Goal: Find specific fact: Find specific fact

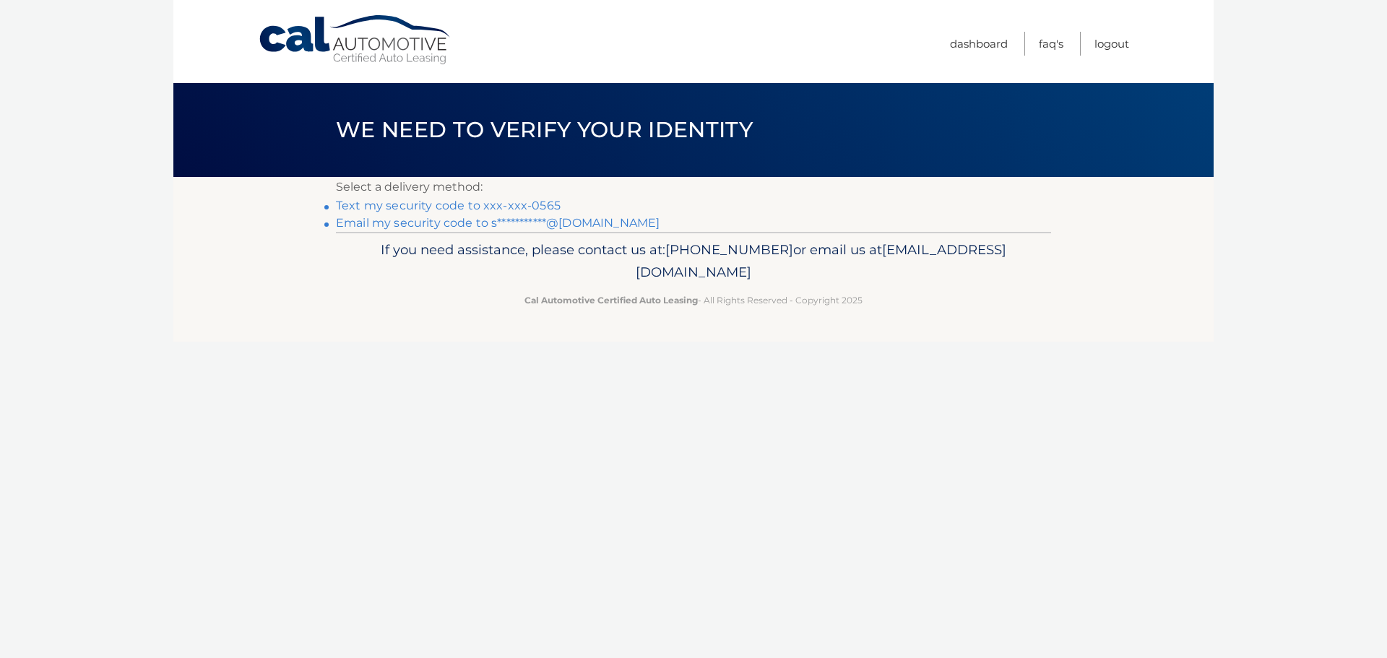
click at [549, 200] on link "Text my security code to xxx-xxx-0565" at bounding box center [448, 206] width 225 height 14
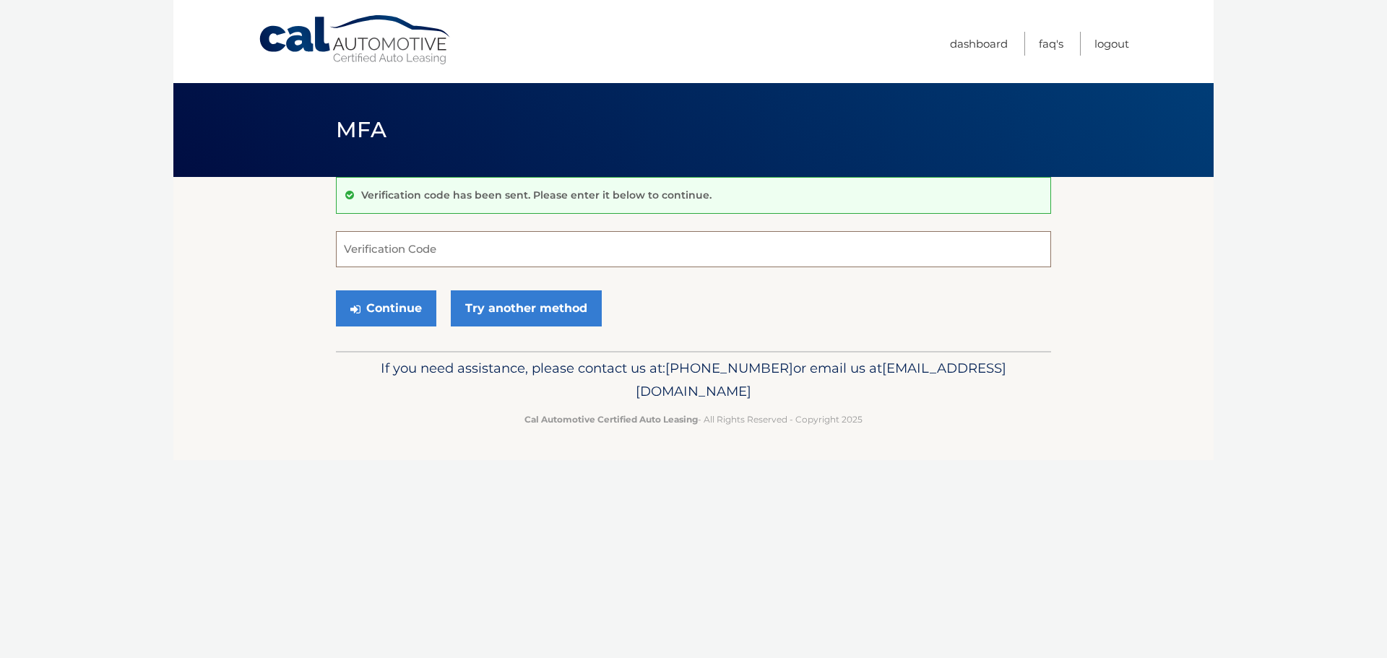
drag, startPoint x: 407, startPoint y: 254, endPoint x: 393, endPoint y: 274, distance: 24.4
click at [407, 253] on input "Verification Code" at bounding box center [693, 249] width 715 height 36
type input "078553"
click at [336, 290] on button "Continue" at bounding box center [386, 308] width 100 height 36
click at [369, 324] on button "Continue" at bounding box center [386, 308] width 100 height 36
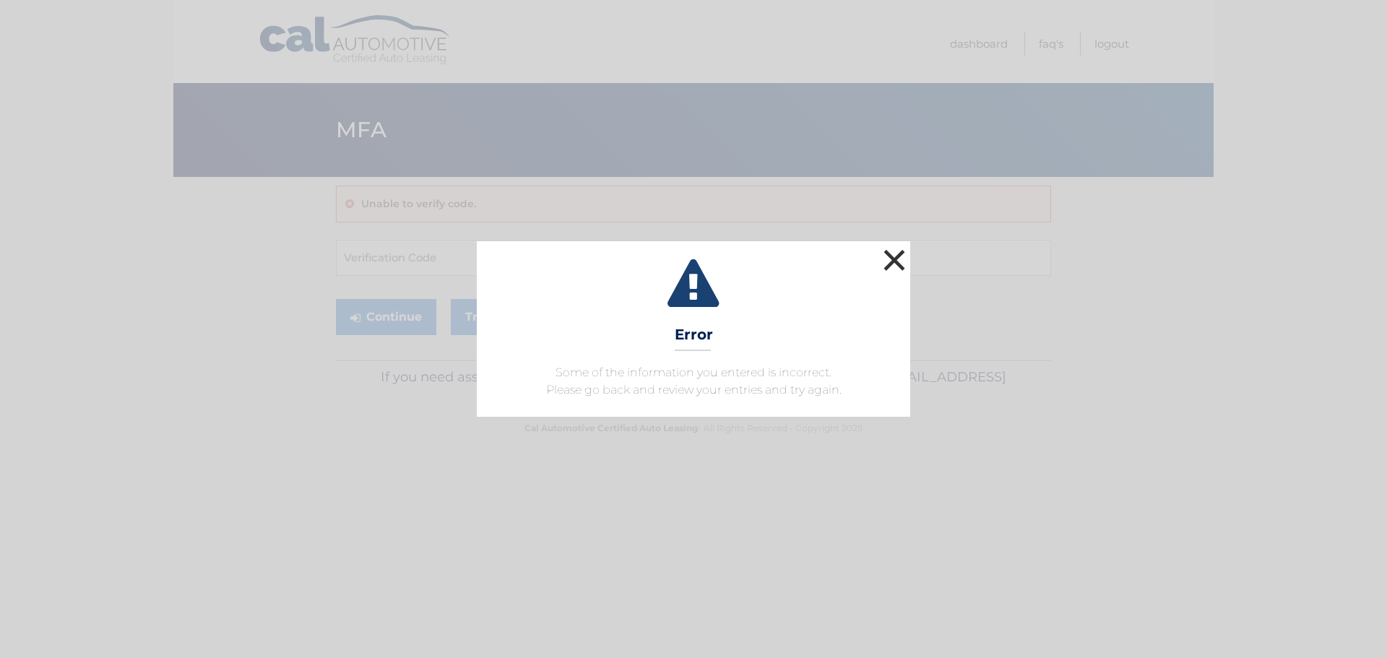
click at [897, 259] on button "×" at bounding box center [894, 260] width 29 height 29
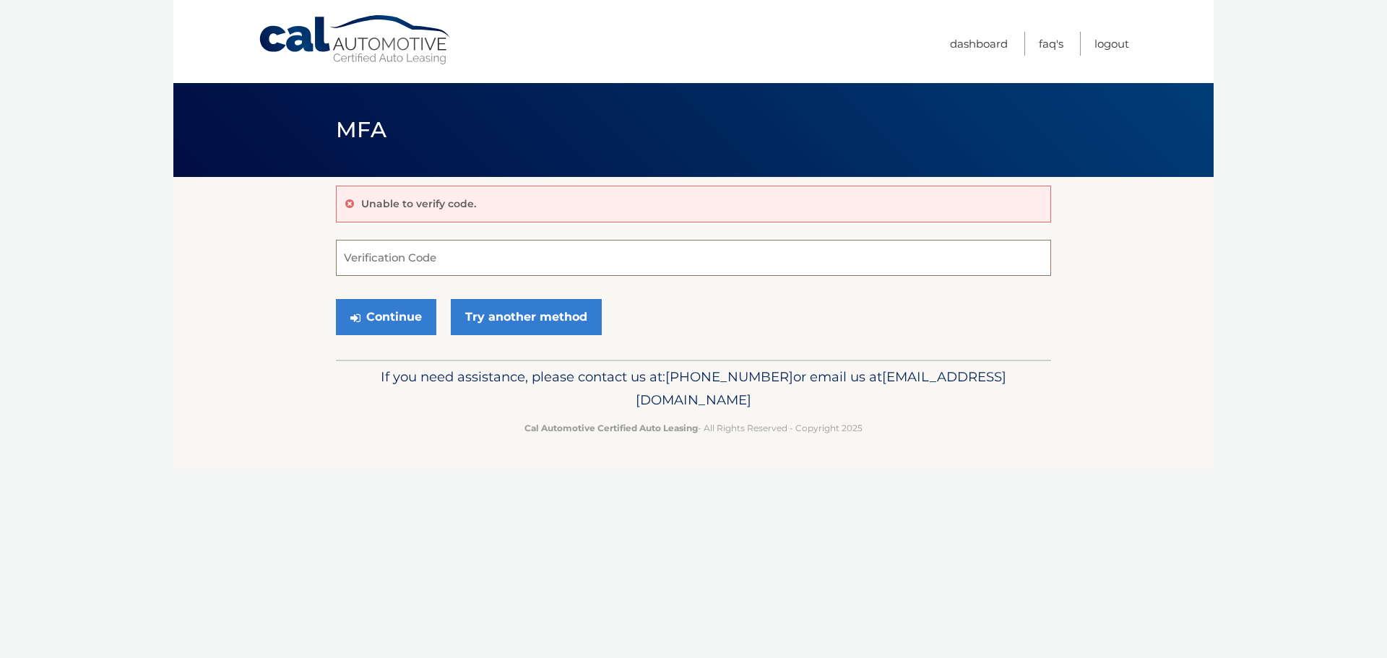
click at [491, 257] on input "Verification Code" at bounding box center [693, 258] width 715 height 36
click at [429, 256] on input "Verification Code" at bounding box center [693, 258] width 715 height 36
type input "078553"
click at [393, 311] on button "Continue" at bounding box center [386, 317] width 100 height 36
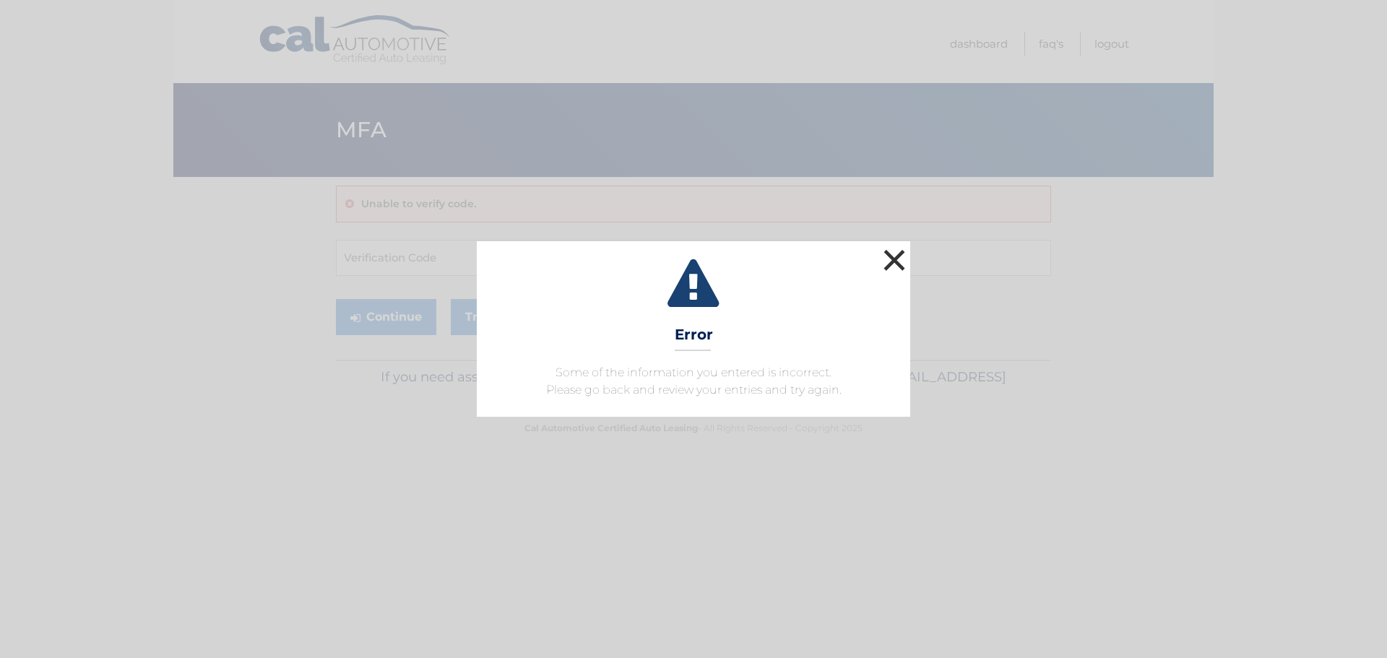
click at [893, 256] on button "×" at bounding box center [894, 260] width 29 height 29
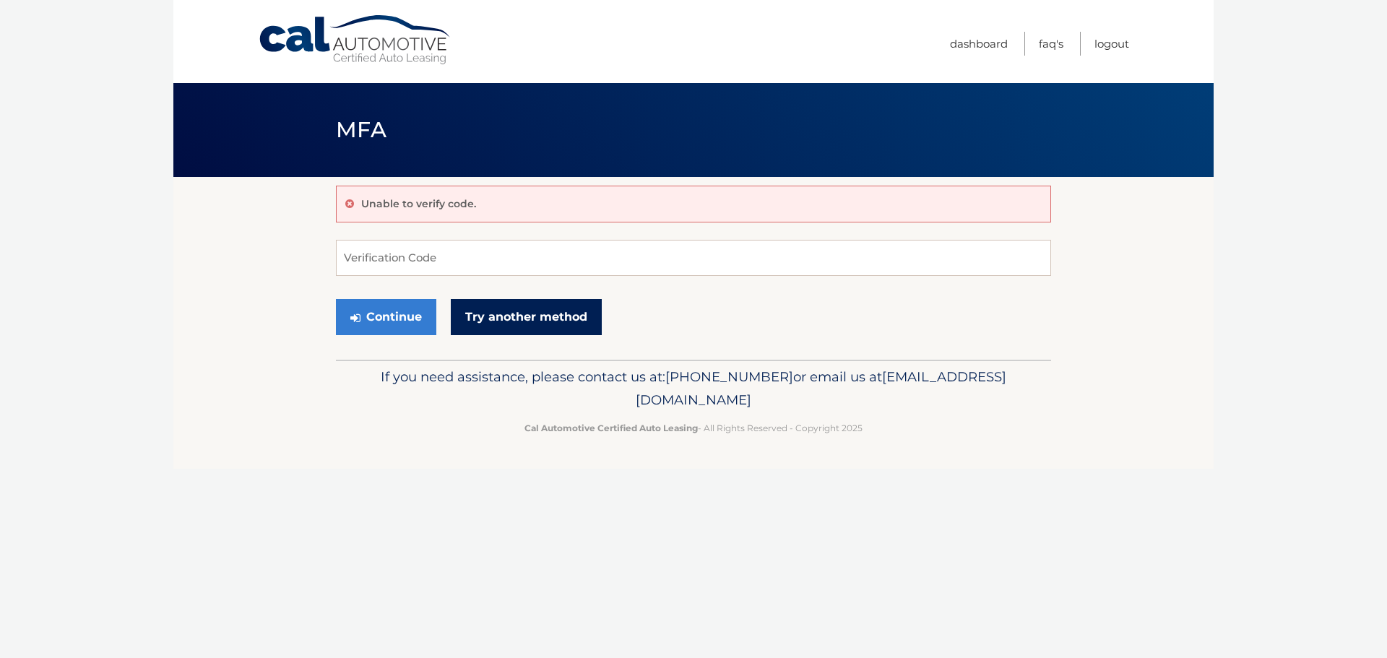
click at [543, 312] on link "Try another method" at bounding box center [526, 317] width 151 height 36
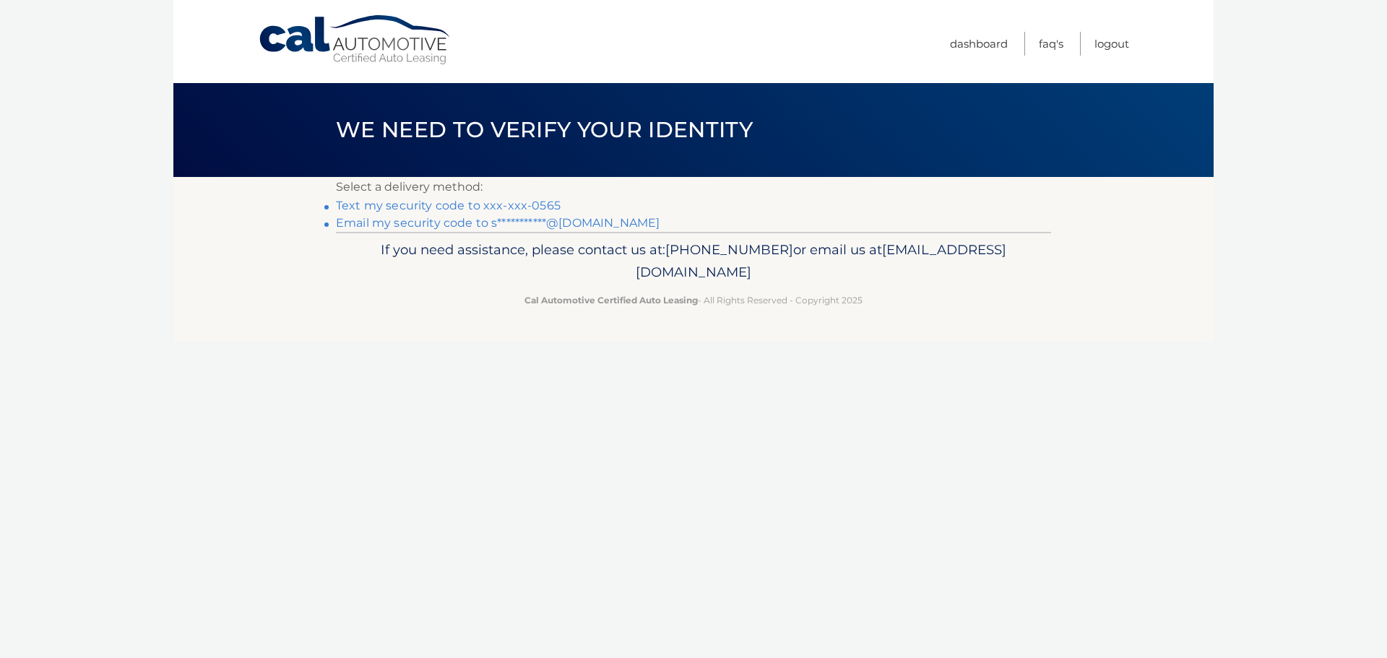
click at [527, 201] on link "Text my security code to xxx-xxx-0565" at bounding box center [448, 206] width 225 height 14
click at [545, 205] on link "Text my security code to xxx-xxx-0565" at bounding box center [448, 206] width 225 height 14
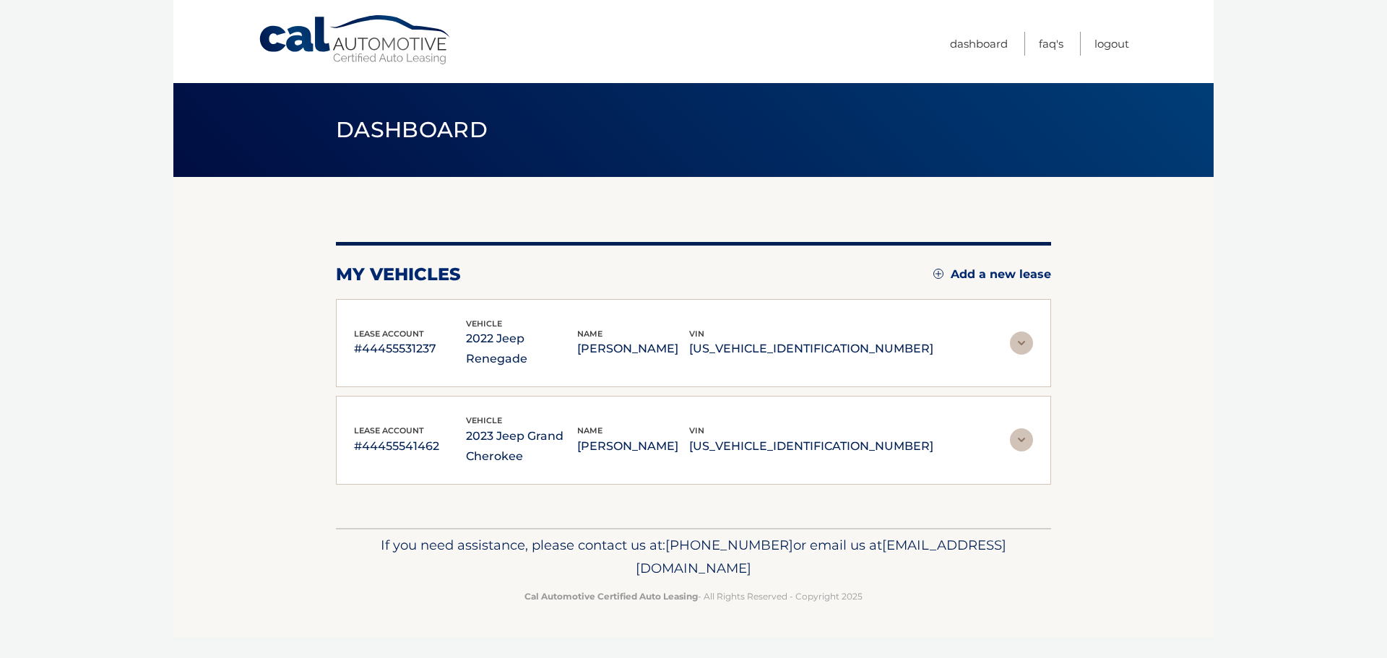
click at [1023, 341] on img at bounding box center [1021, 343] width 23 height 23
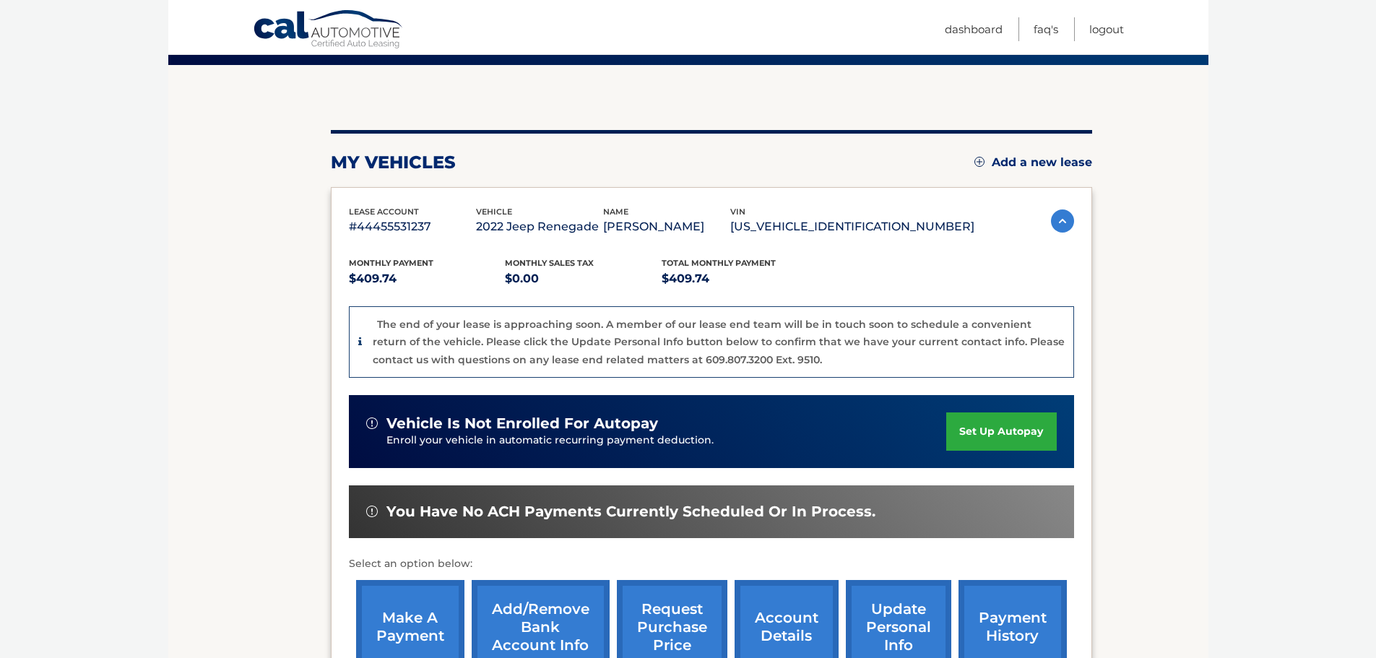
scroll to position [217, 0]
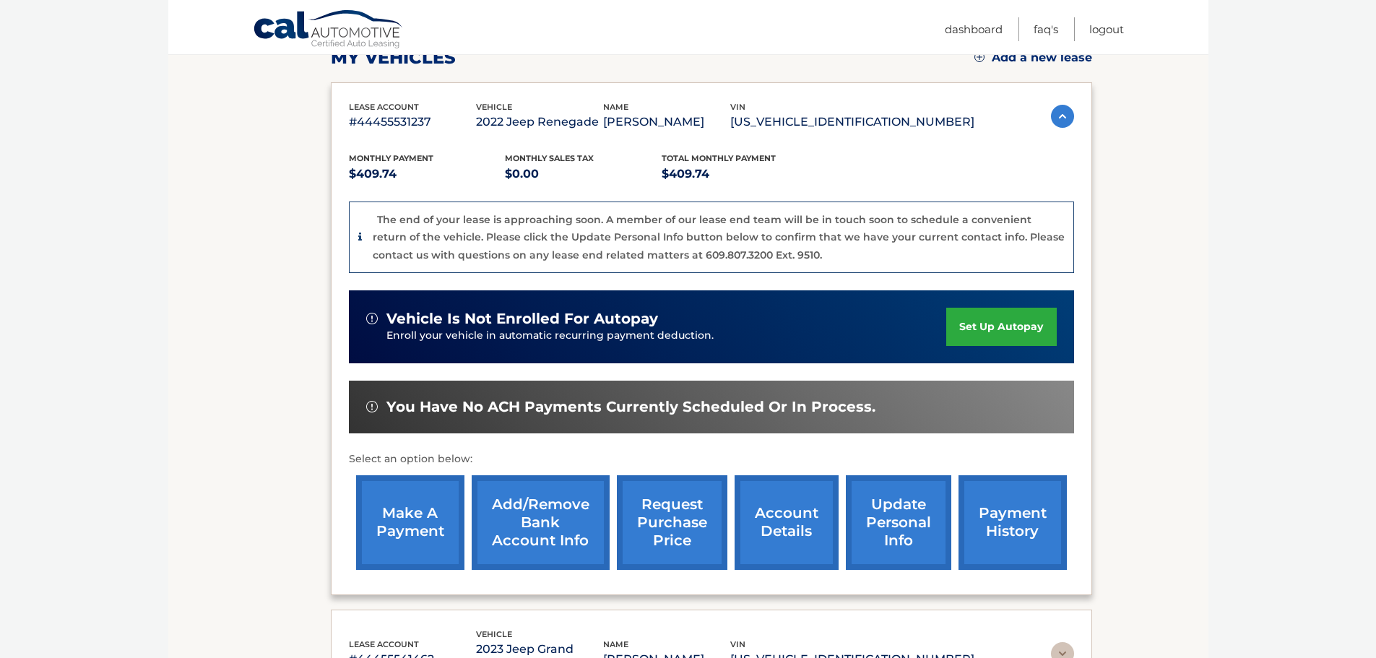
click at [769, 525] on link "account details" at bounding box center [787, 522] width 104 height 95
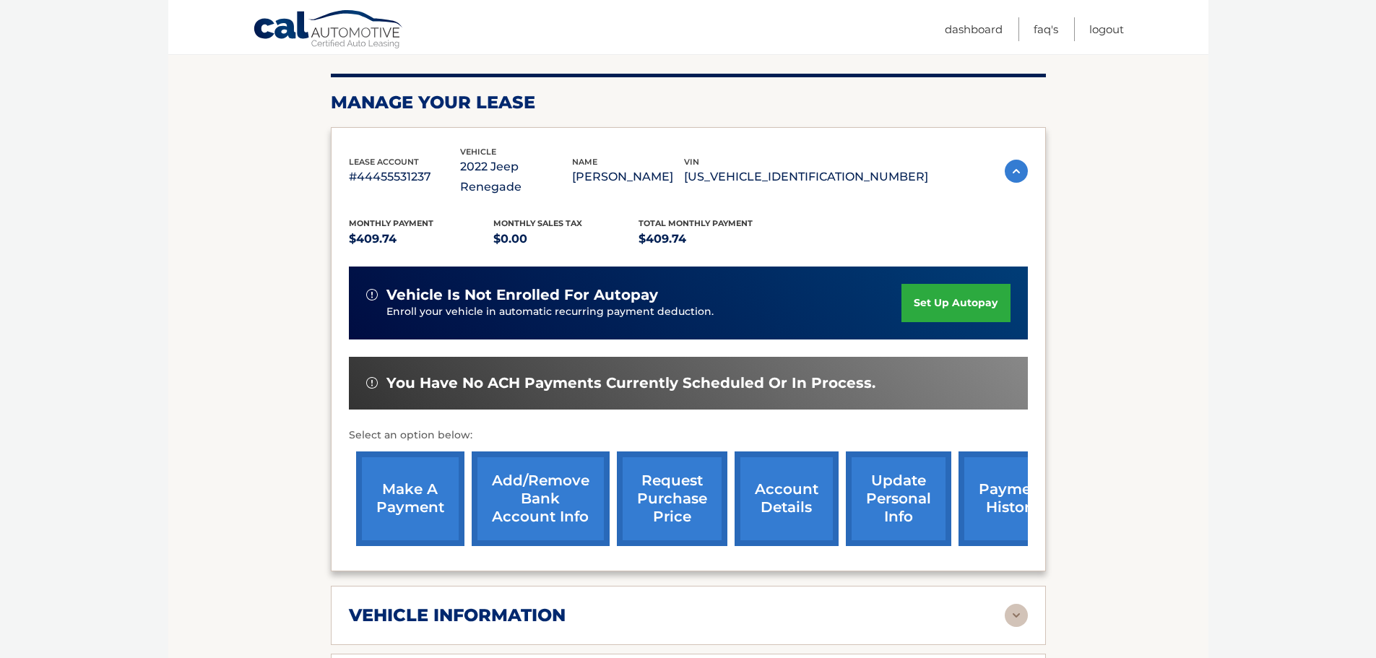
scroll to position [217, 0]
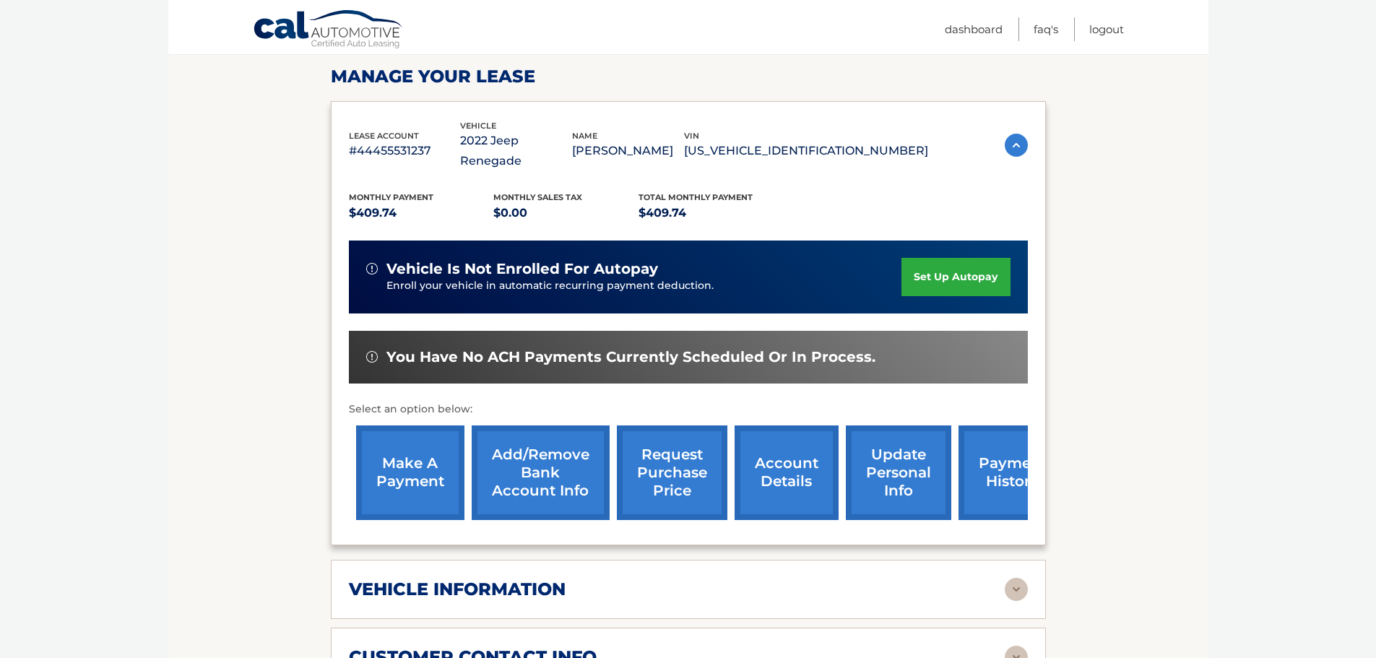
drag, startPoint x: 784, startPoint y: 139, endPoint x: 916, endPoint y: 147, distance: 132.5
click at [916, 147] on p "[US_VEHICLE_IDENTIFICATION_NUMBER]" at bounding box center [806, 151] width 244 height 20
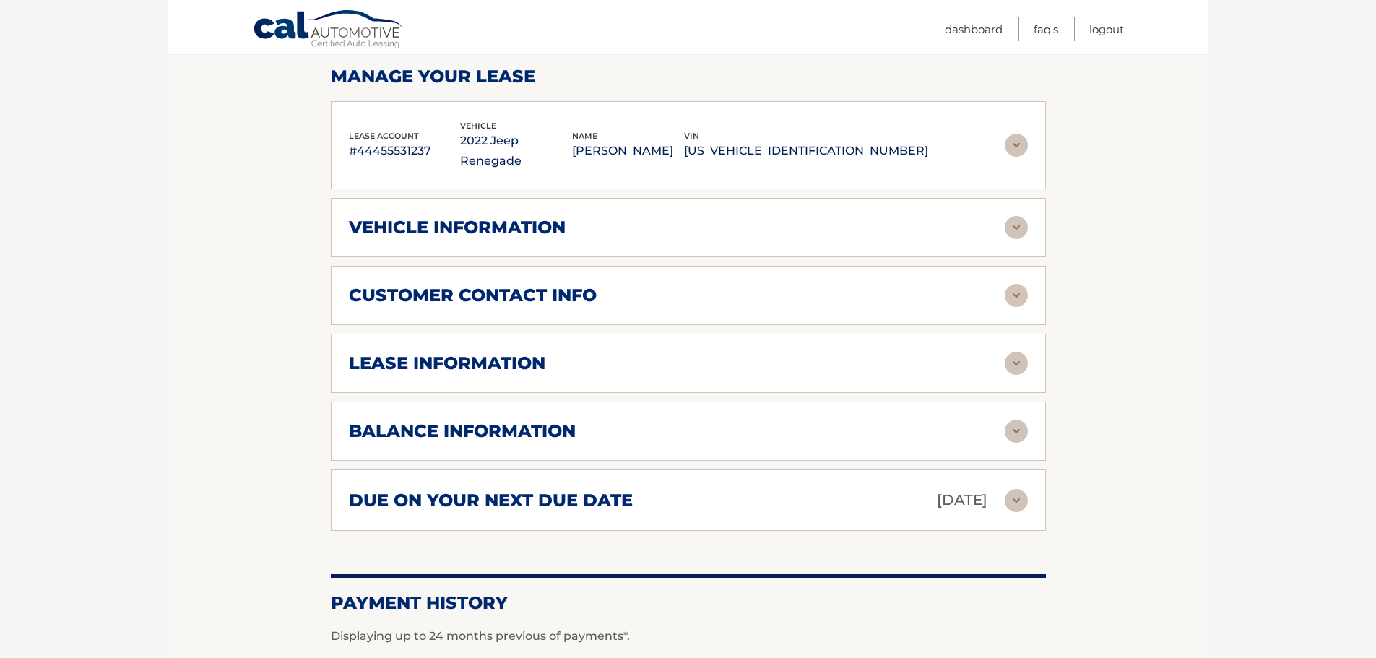
copy p "[US_VEHICLE_IDENTIFICATION_NUMBER]"
click at [1014, 352] on img at bounding box center [1016, 363] width 23 height 23
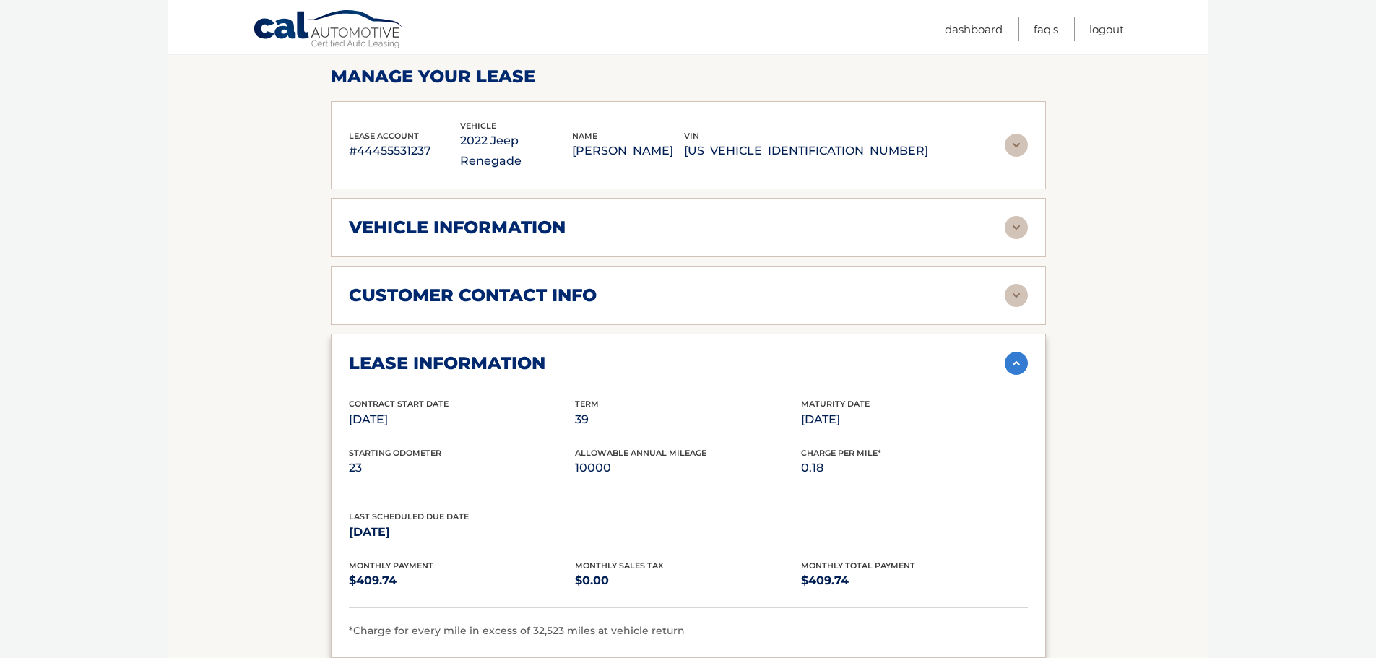
click at [1014, 352] on img at bounding box center [1016, 363] width 23 height 23
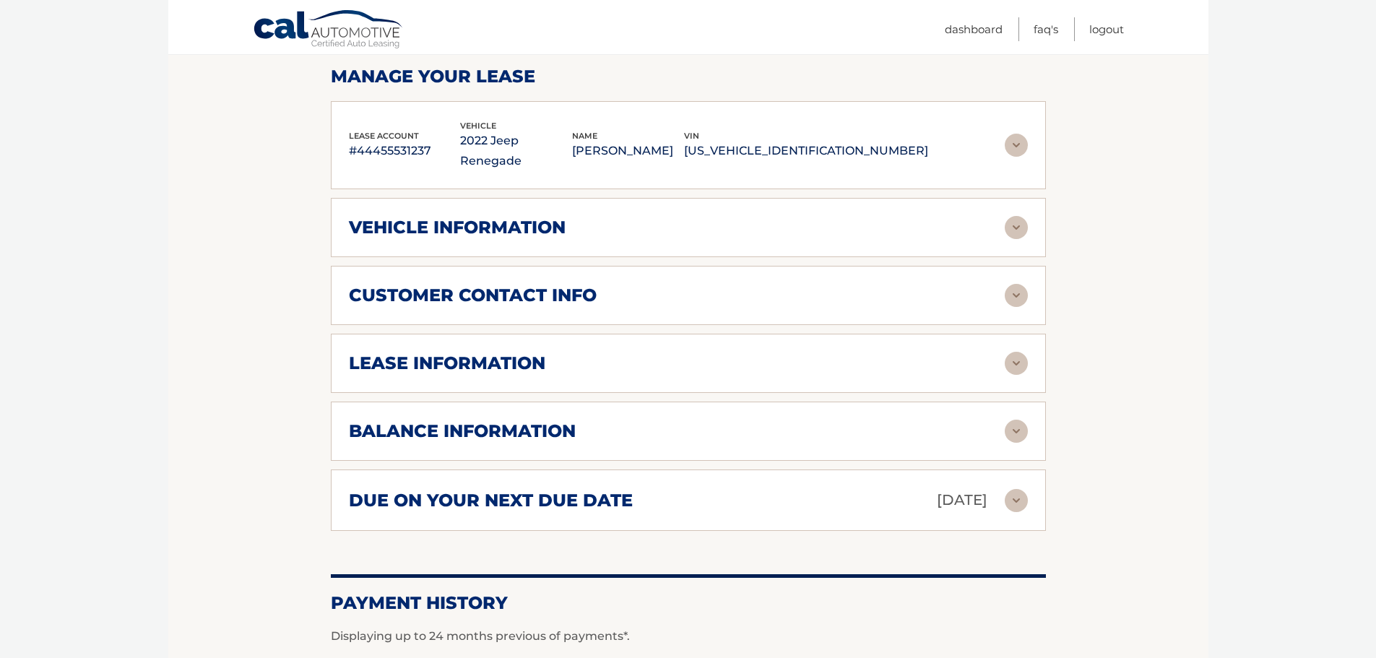
scroll to position [289, 0]
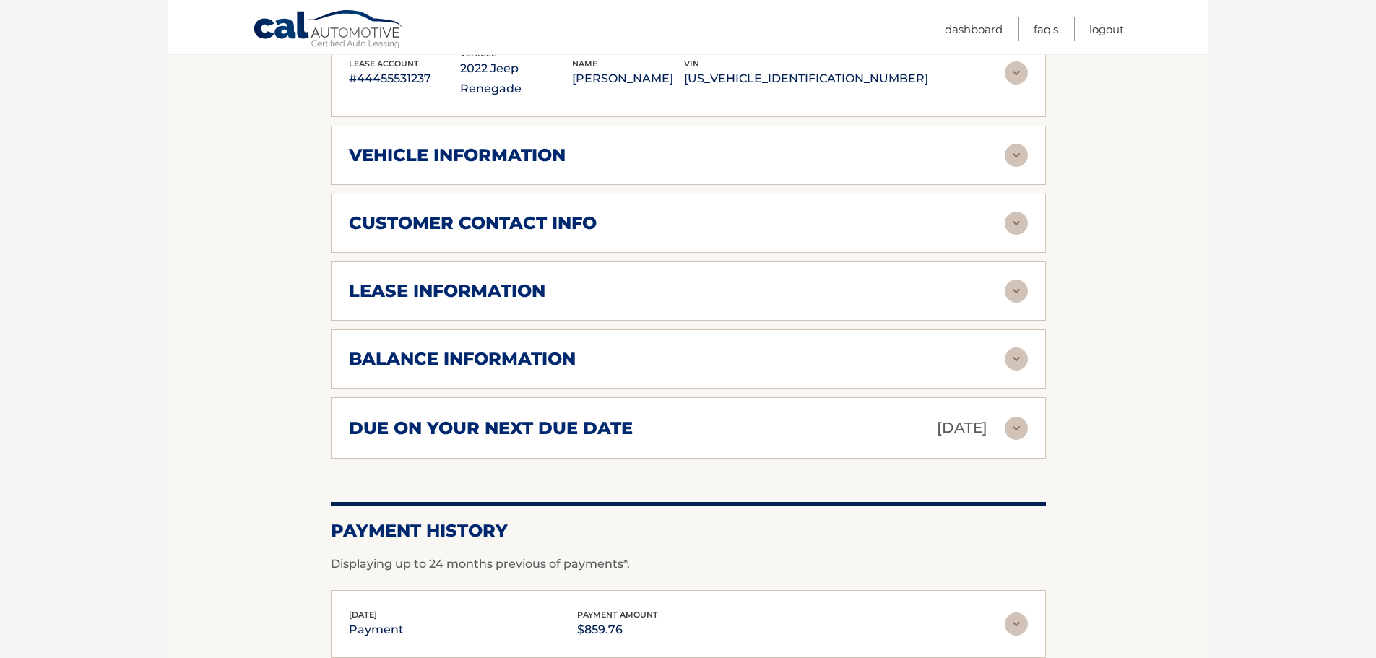
click at [1017, 348] on img at bounding box center [1016, 359] width 23 height 23
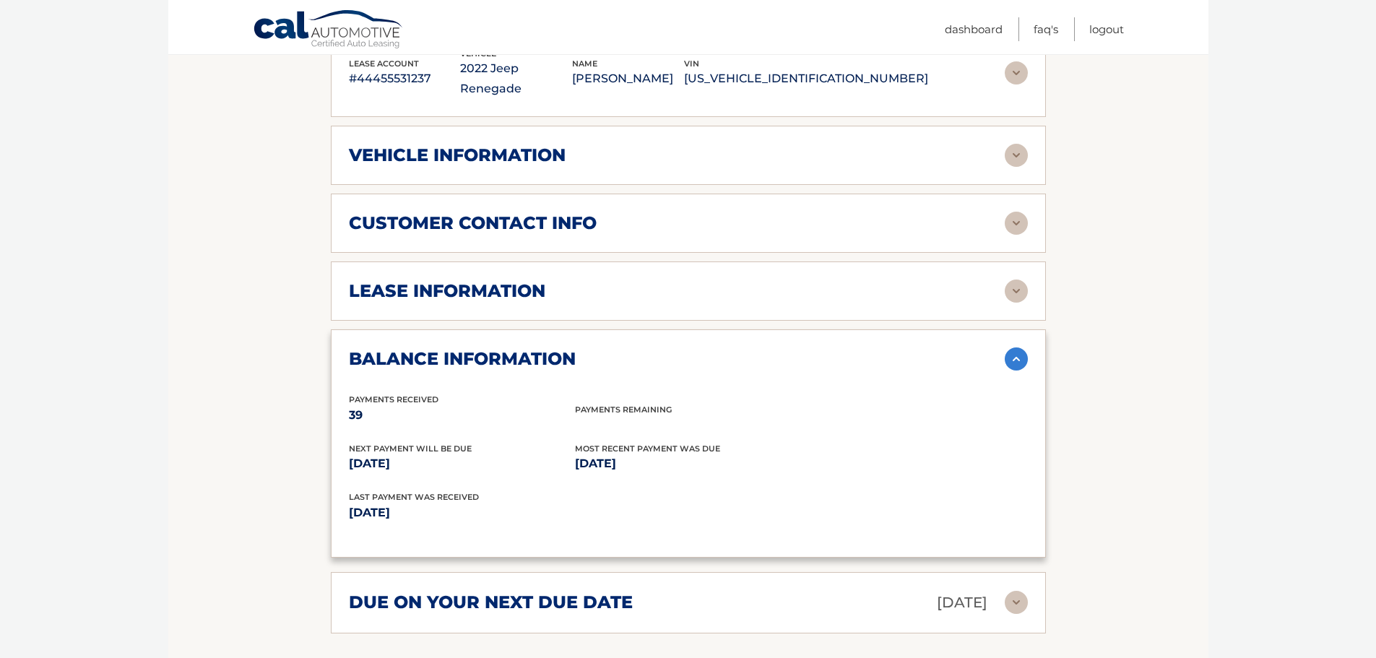
click at [1017, 348] on img at bounding box center [1016, 359] width 23 height 23
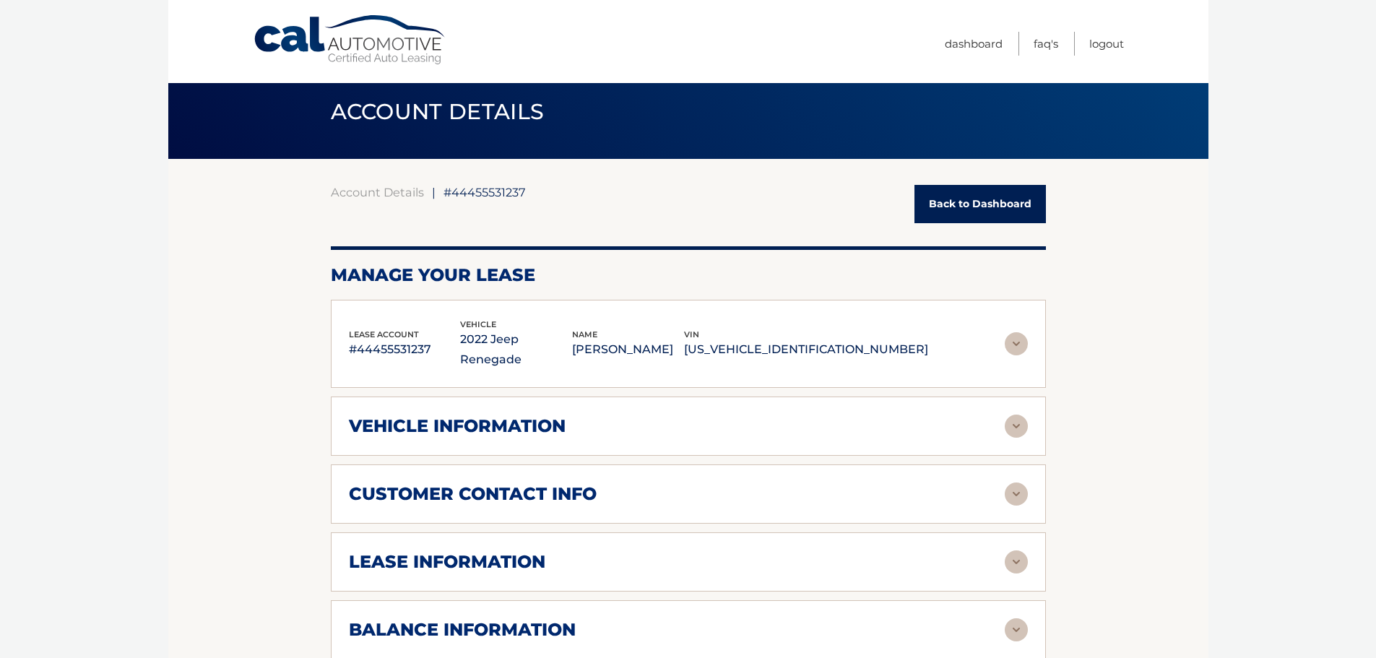
scroll to position [0, 0]
